Goal: Information Seeking & Learning: Learn about a topic

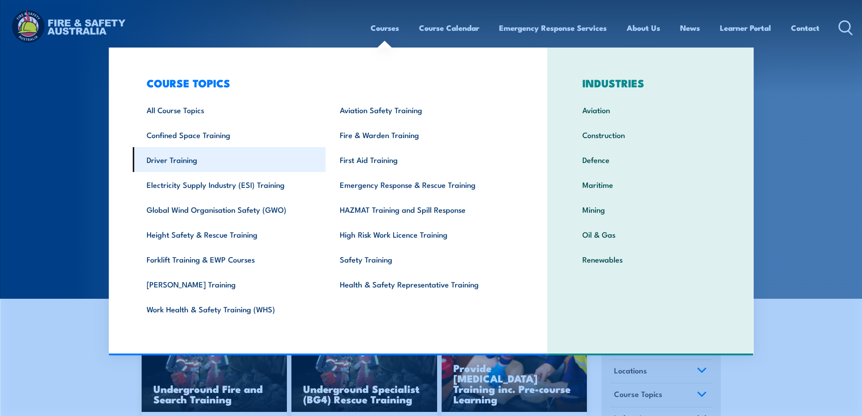
click at [198, 161] on link "Driver Training" at bounding box center [229, 159] width 193 height 25
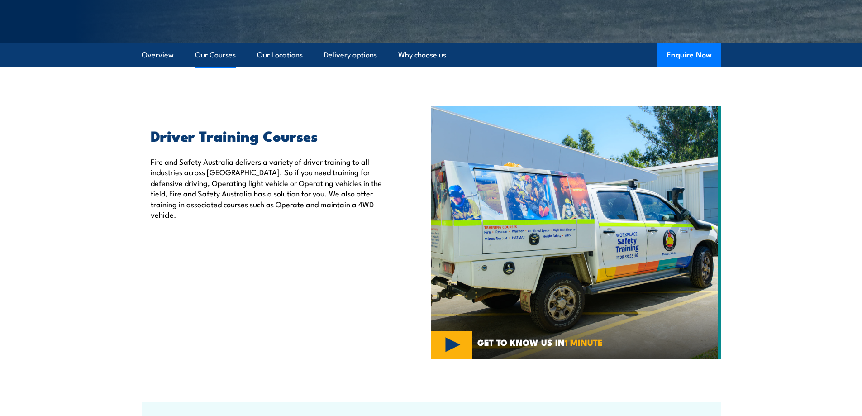
scroll to position [136, 0]
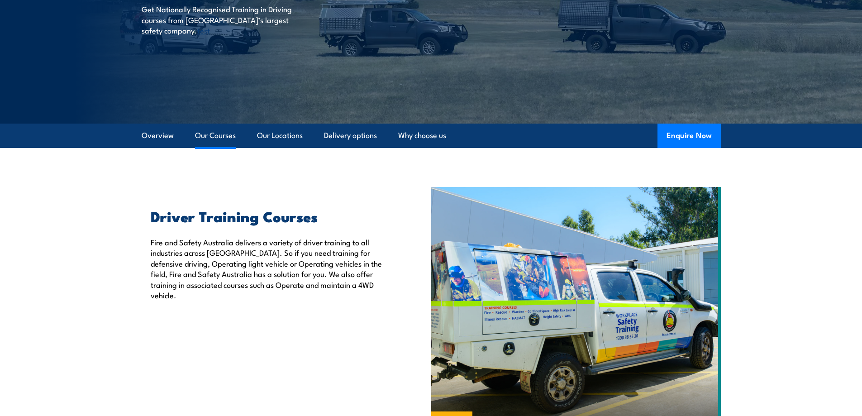
click at [212, 142] on link "Our Courses" at bounding box center [215, 136] width 41 height 24
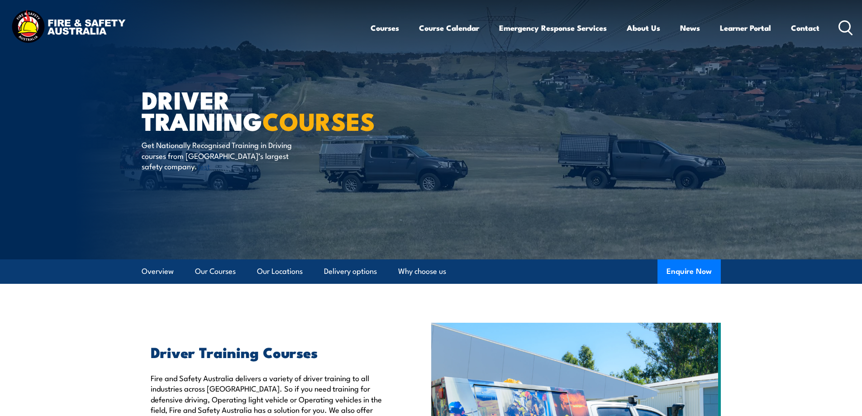
click at [846, 26] on icon at bounding box center [846, 27] width 14 height 15
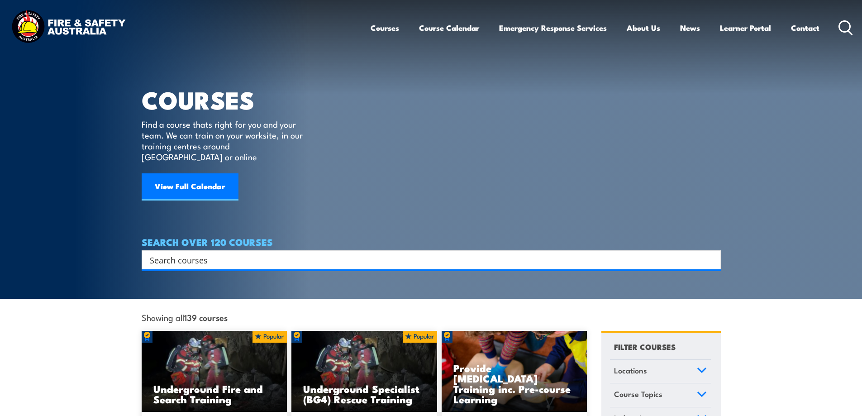
click at [230, 253] on input "Search input" at bounding box center [425, 260] width 551 height 14
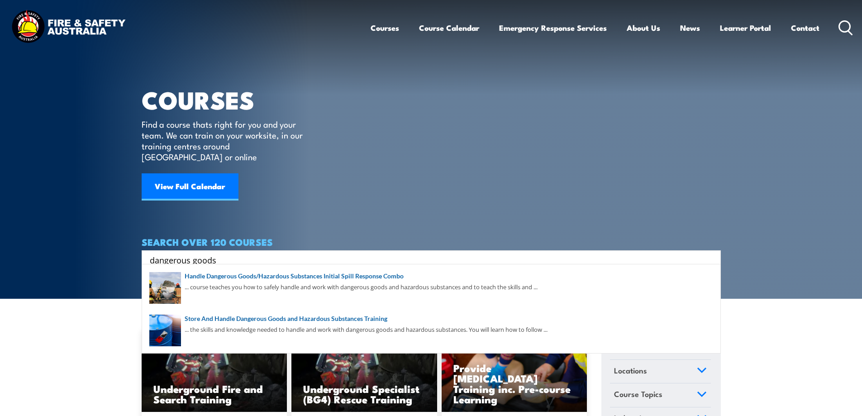
type input "dangerous goods"
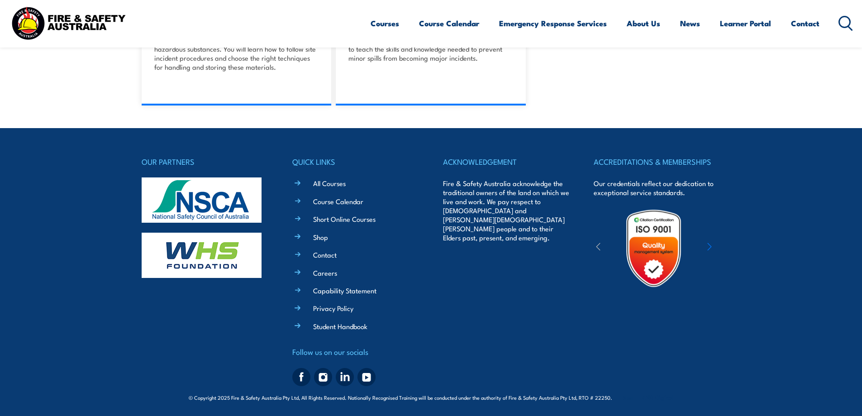
scroll to position [387, 0]
